Goal: Task Accomplishment & Management: Complete application form

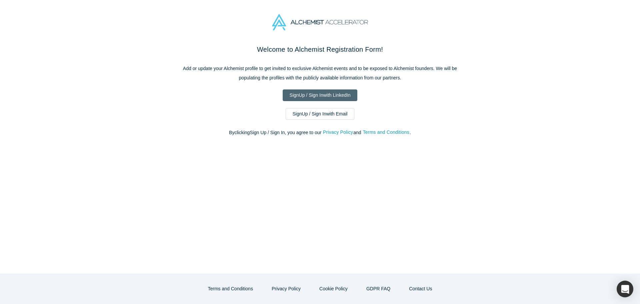
click at [329, 93] on link "Sign Up / Sign In with LinkedIn" at bounding box center [320, 95] width 75 height 12
